Goal: Transaction & Acquisition: Purchase product/service

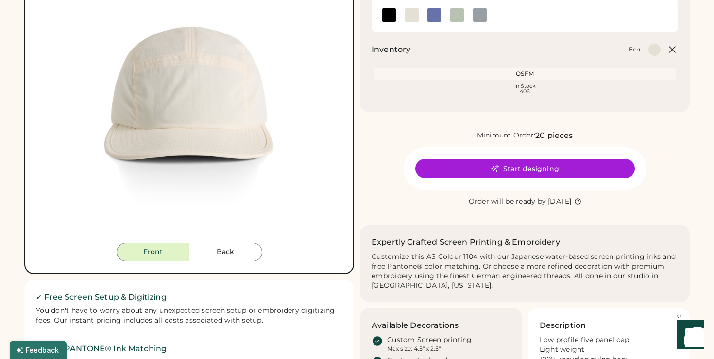
scroll to position [88, 0]
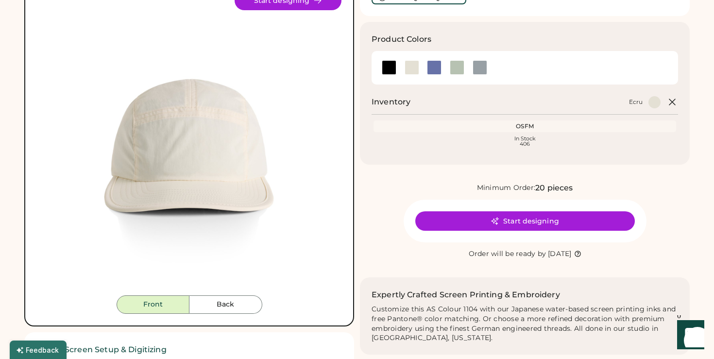
click at [246, 294] on img at bounding box center [189, 143] width 305 height 305
click at [245, 299] on button "Back" at bounding box center [225, 304] width 73 height 18
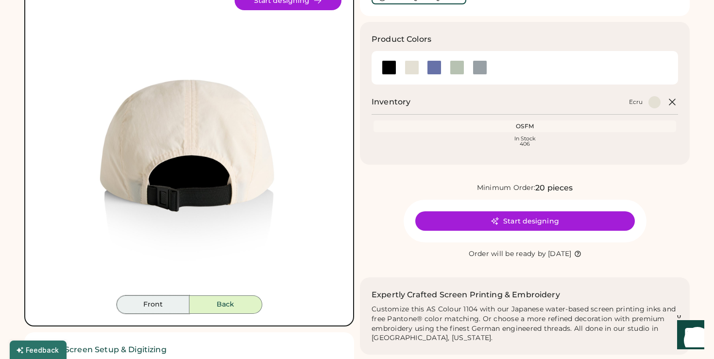
click at [178, 303] on button "Front" at bounding box center [153, 304] width 73 height 18
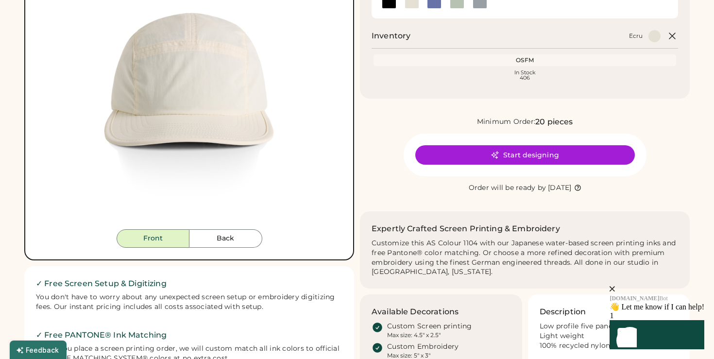
scroll to position [156, 0]
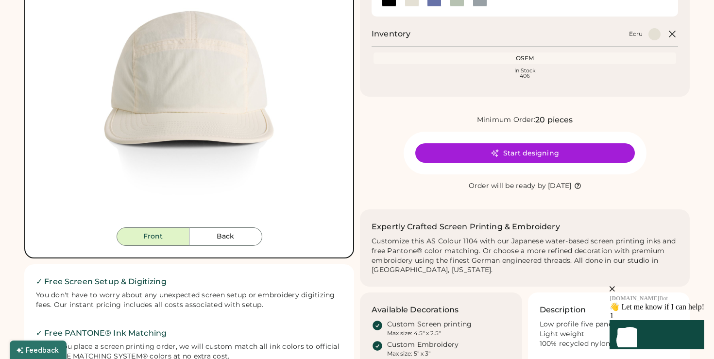
click at [615, 286] on icon "close" at bounding box center [612, 288] width 5 height 5
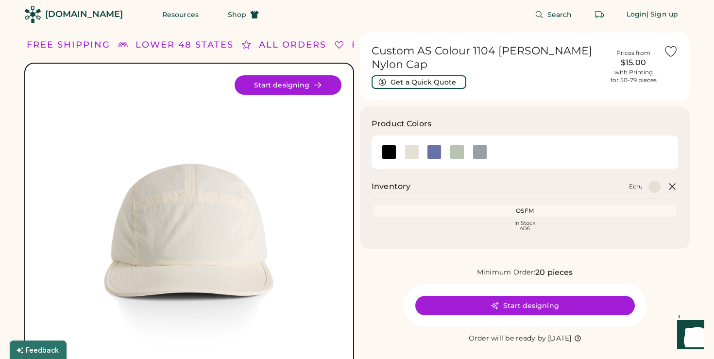
scroll to position [0, 0]
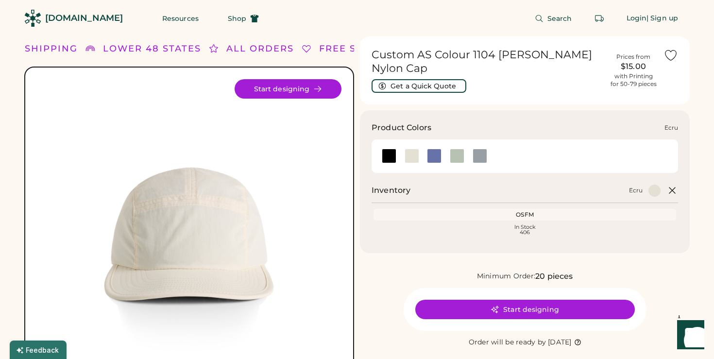
click at [406, 149] on div at bounding box center [412, 156] width 15 height 15
click at [432, 149] on div at bounding box center [434, 156] width 15 height 15
click at [452, 149] on div at bounding box center [457, 156] width 15 height 15
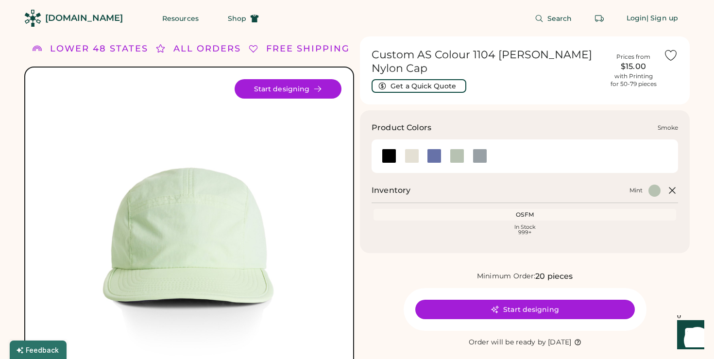
click at [476, 149] on div at bounding box center [480, 156] width 15 height 15
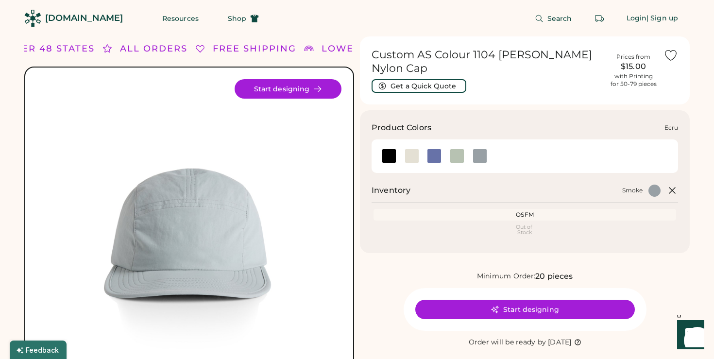
click at [409, 149] on div at bounding box center [412, 156] width 15 height 15
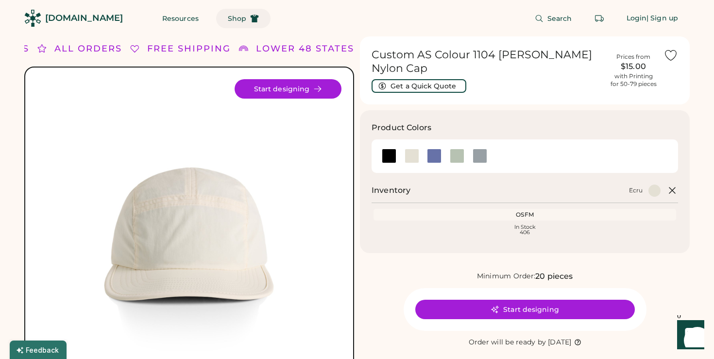
click at [228, 21] on span "Shop" at bounding box center [237, 18] width 18 height 7
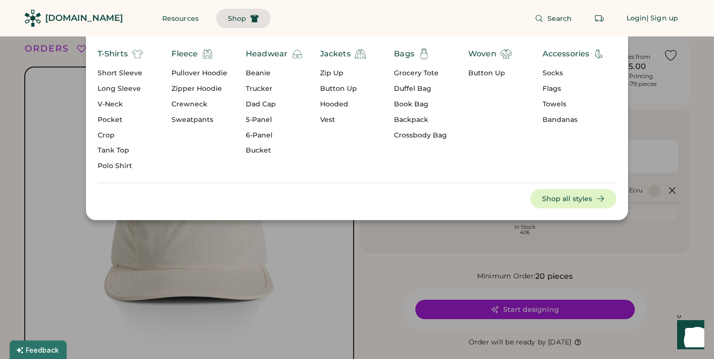
click at [270, 120] on div "5-Panel" at bounding box center [274, 120] width 57 height 10
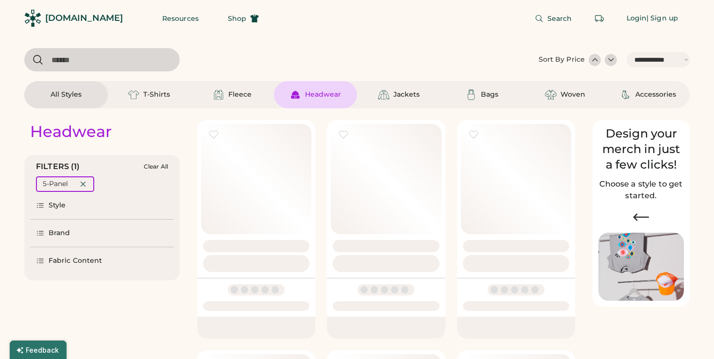
select select "*****"
select select "*"
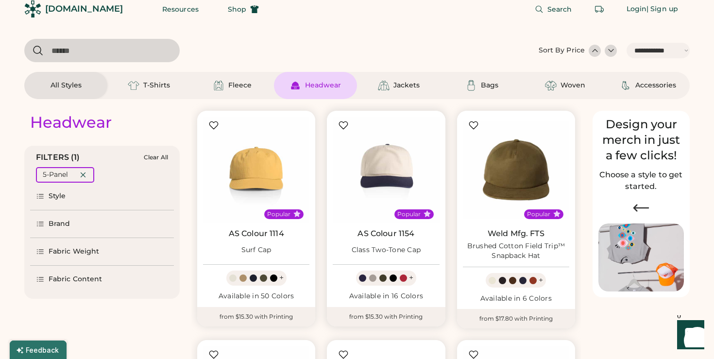
select select "*****"
select select "*"
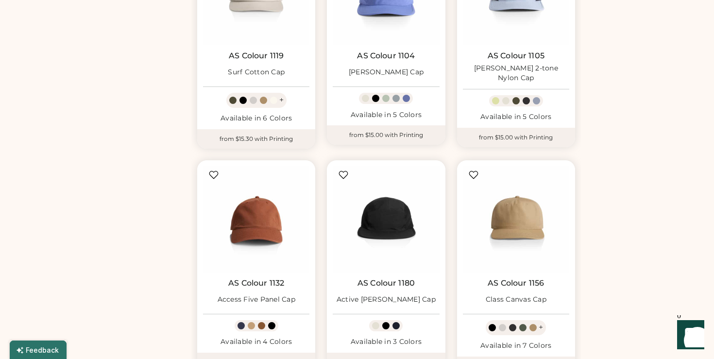
scroll to position [652, 0]
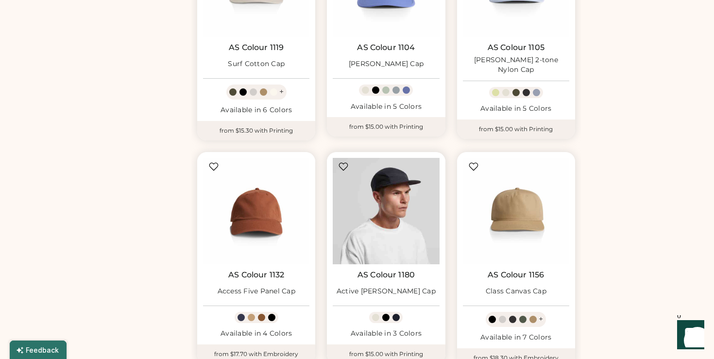
click at [380, 218] on img at bounding box center [386, 211] width 106 height 106
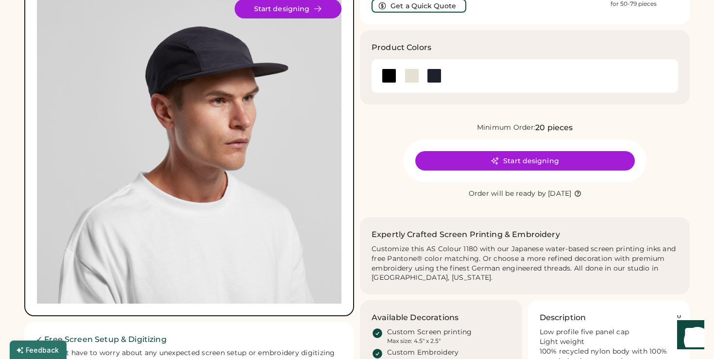
scroll to position [78, 0]
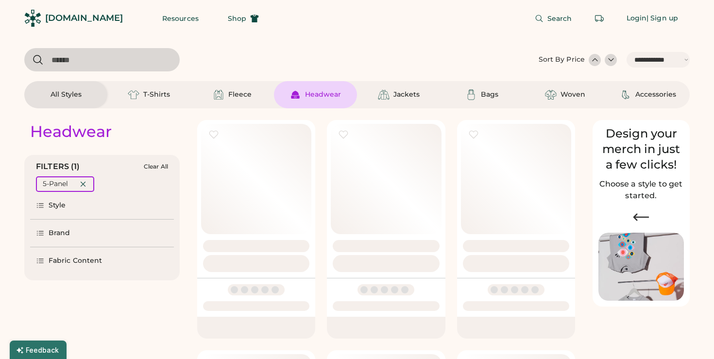
select select "*****"
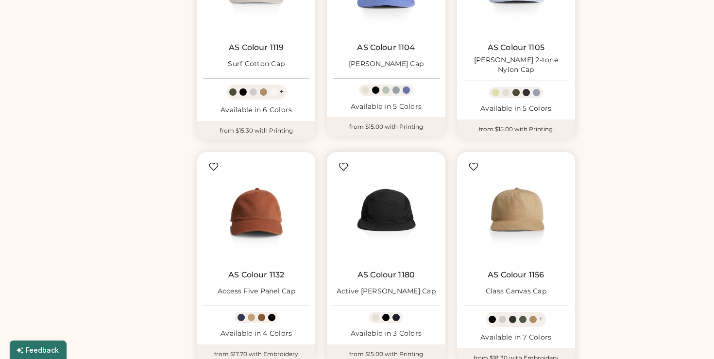
scroll to position [652, 0]
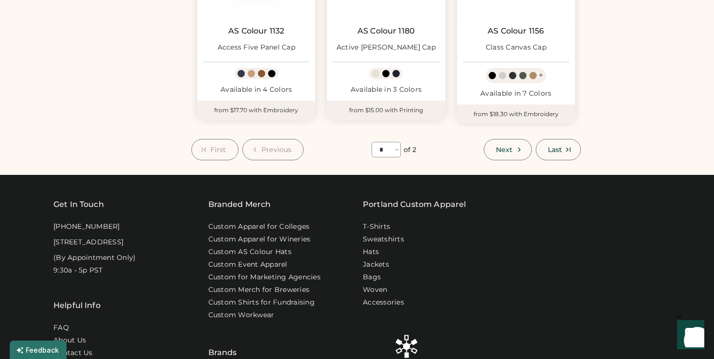
scroll to position [887, 0]
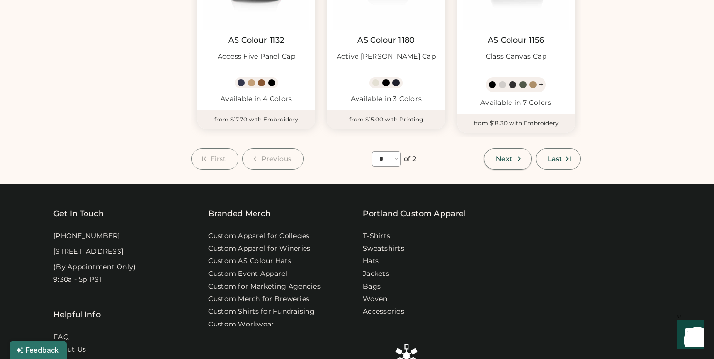
click at [496, 162] on span "Next" at bounding box center [504, 158] width 17 height 7
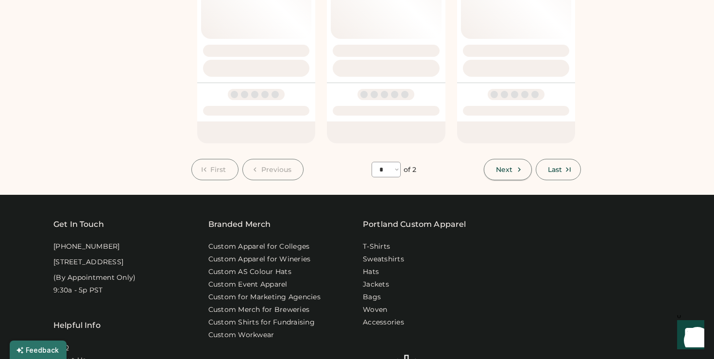
select select "*"
